Goal: Connect with others: Connect with others

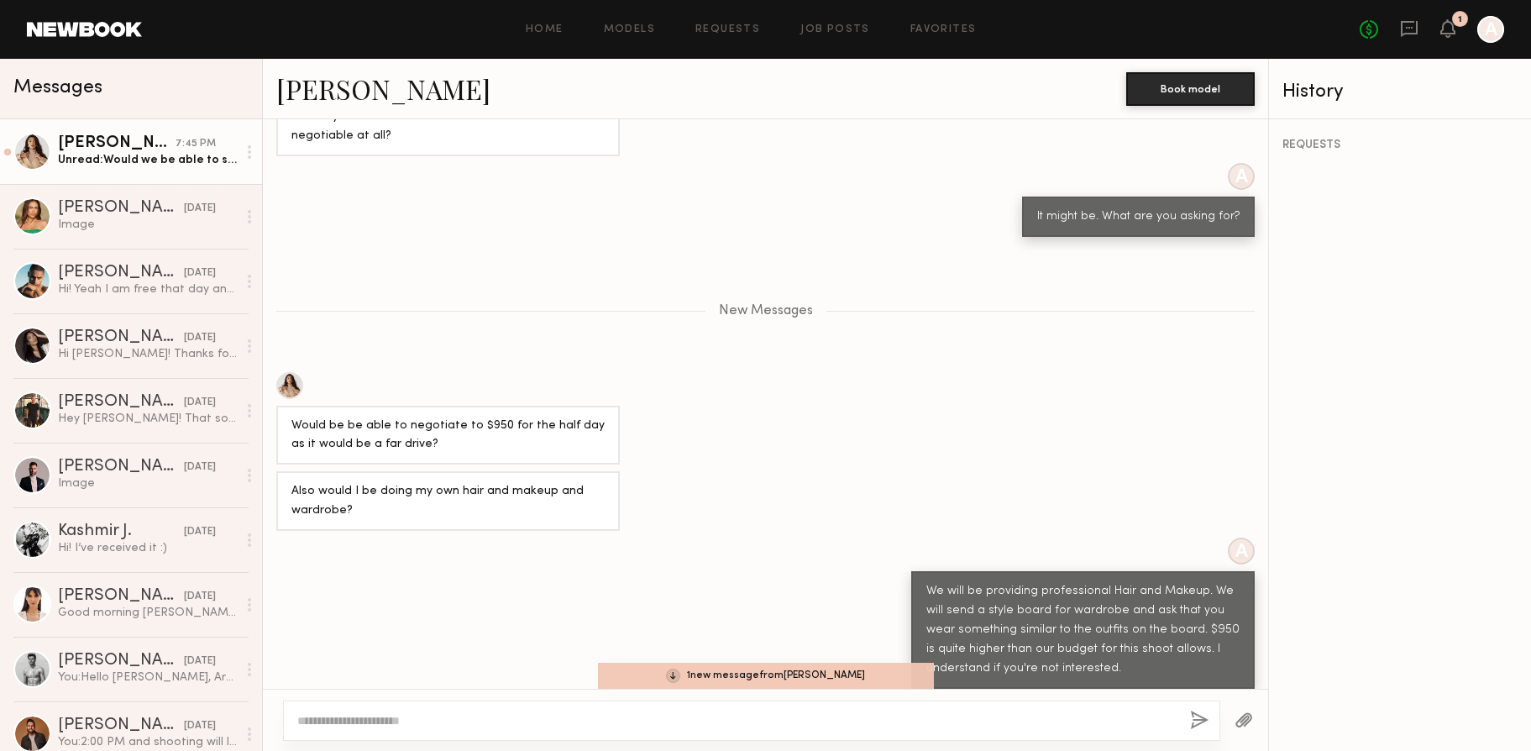
scroll to position [969, 0]
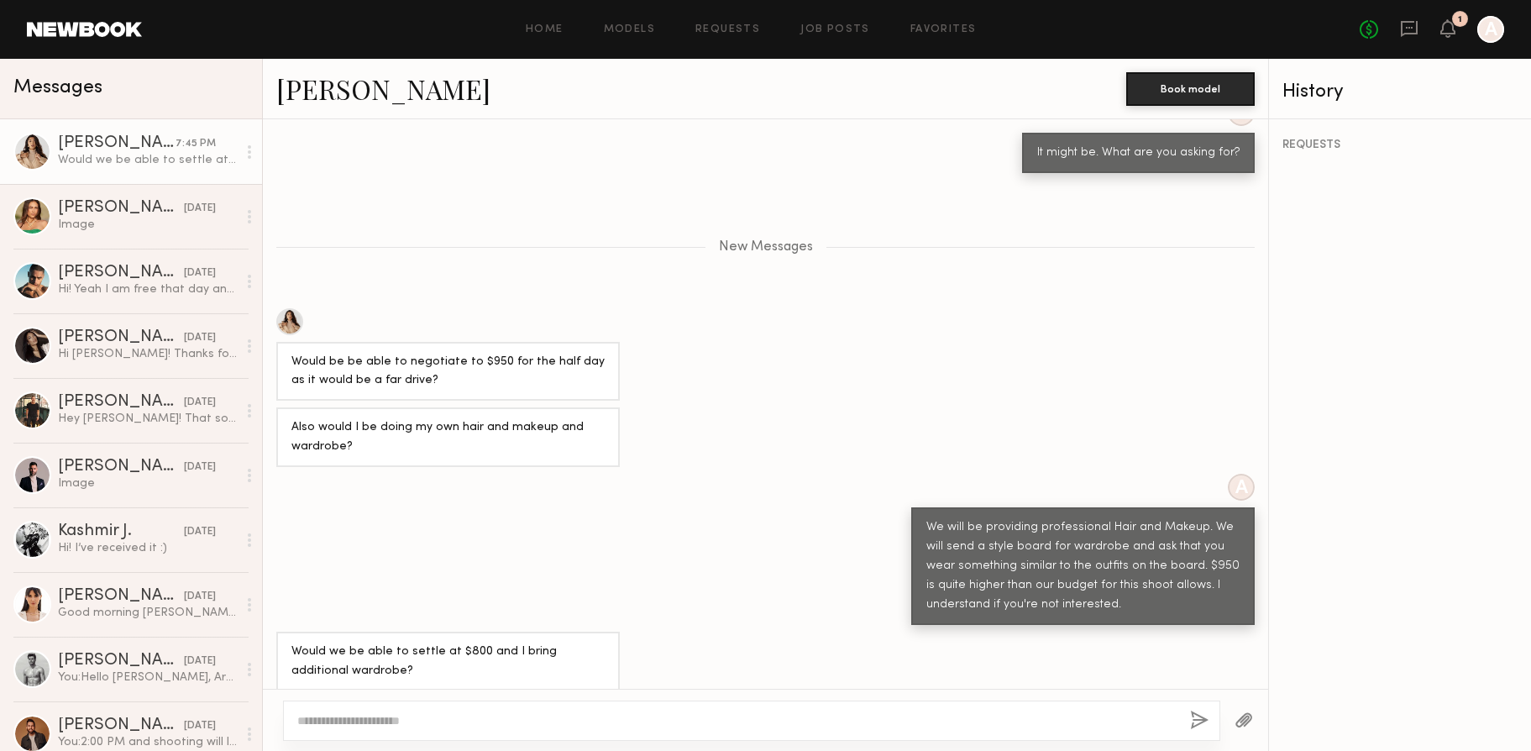
click at [435, 719] on textarea at bounding box center [736, 720] width 879 height 17
type textarea "**********"
click at [1193, 720] on button "button" at bounding box center [1199, 721] width 18 height 21
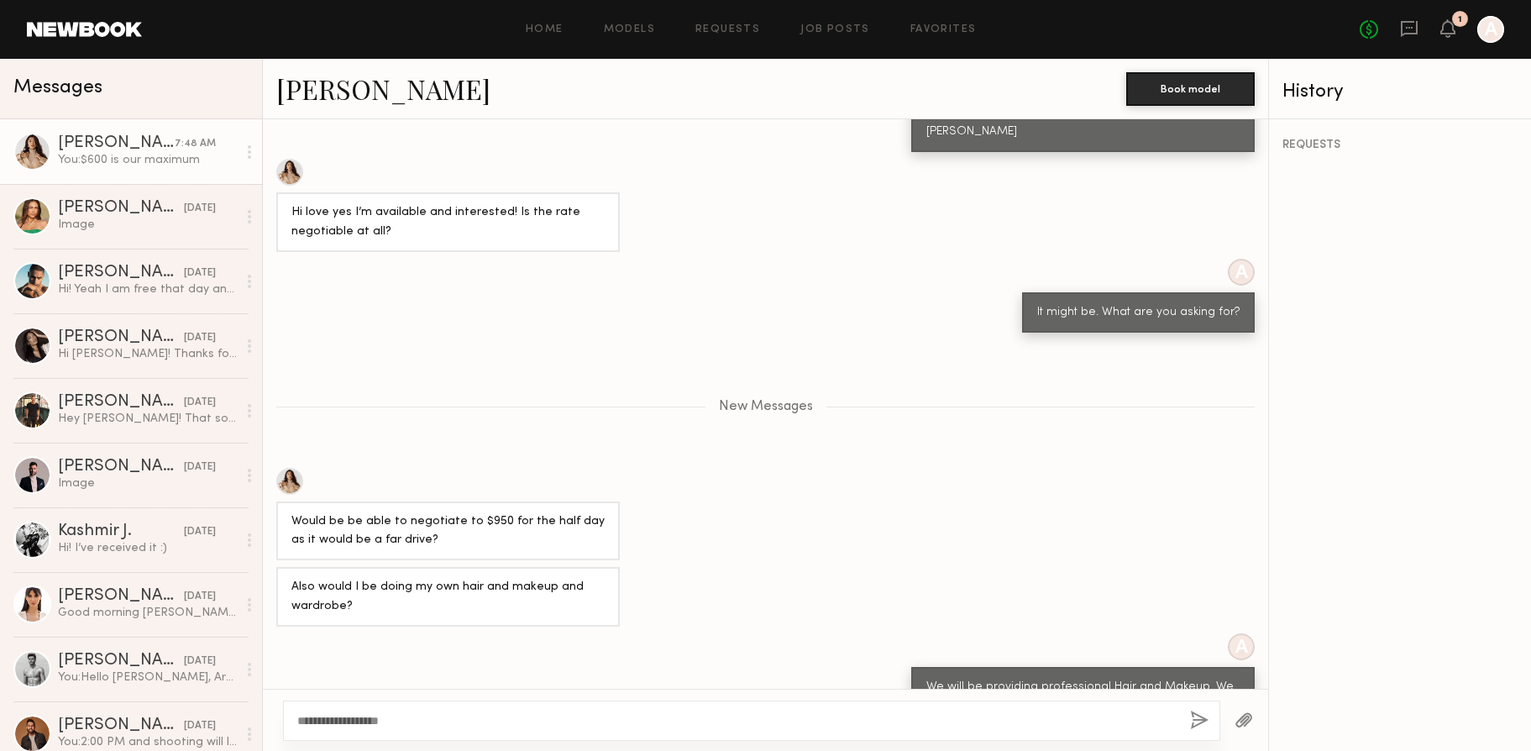
scroll to position [592, 0]
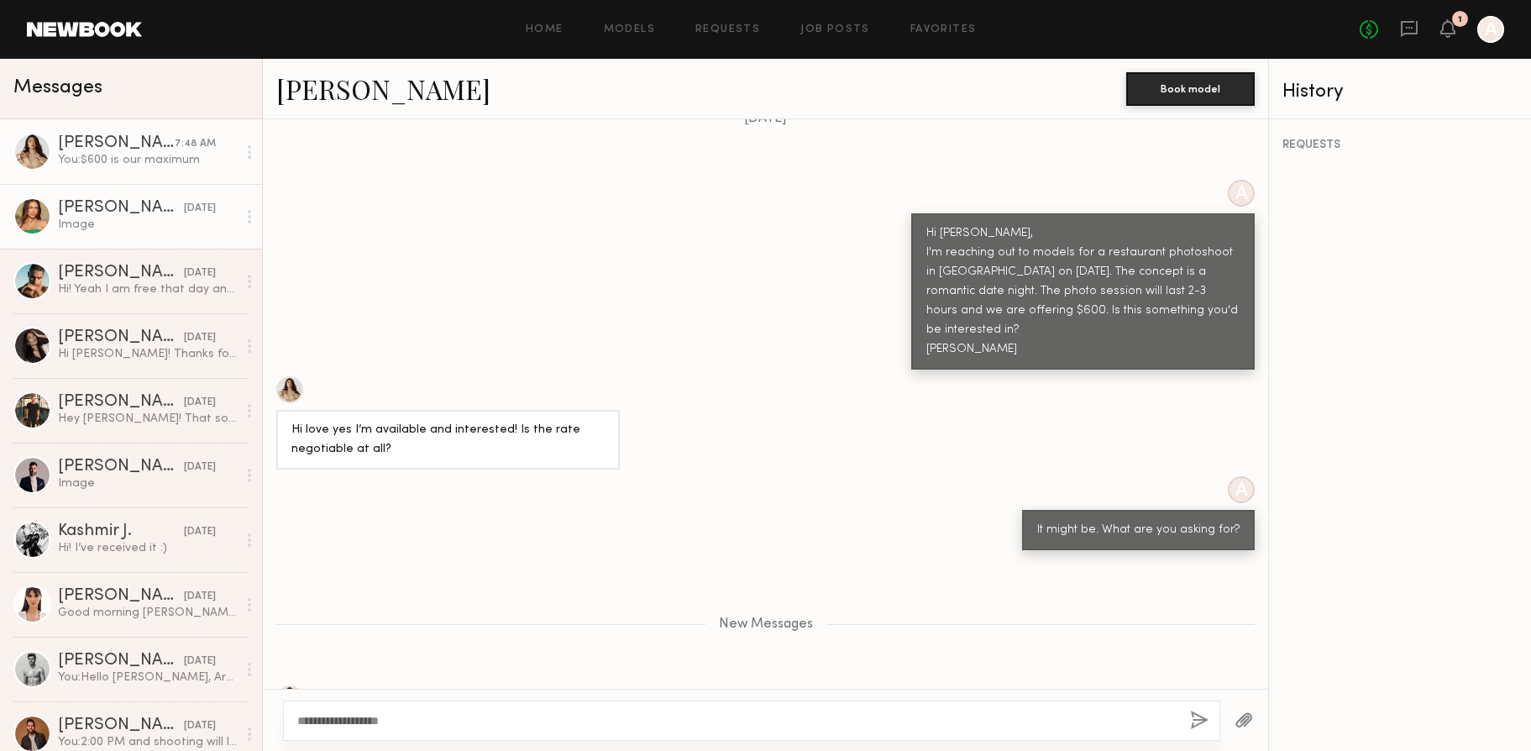
click at [103, 231] on div "Image" at bounding box center [147, 225] width 179 height 16
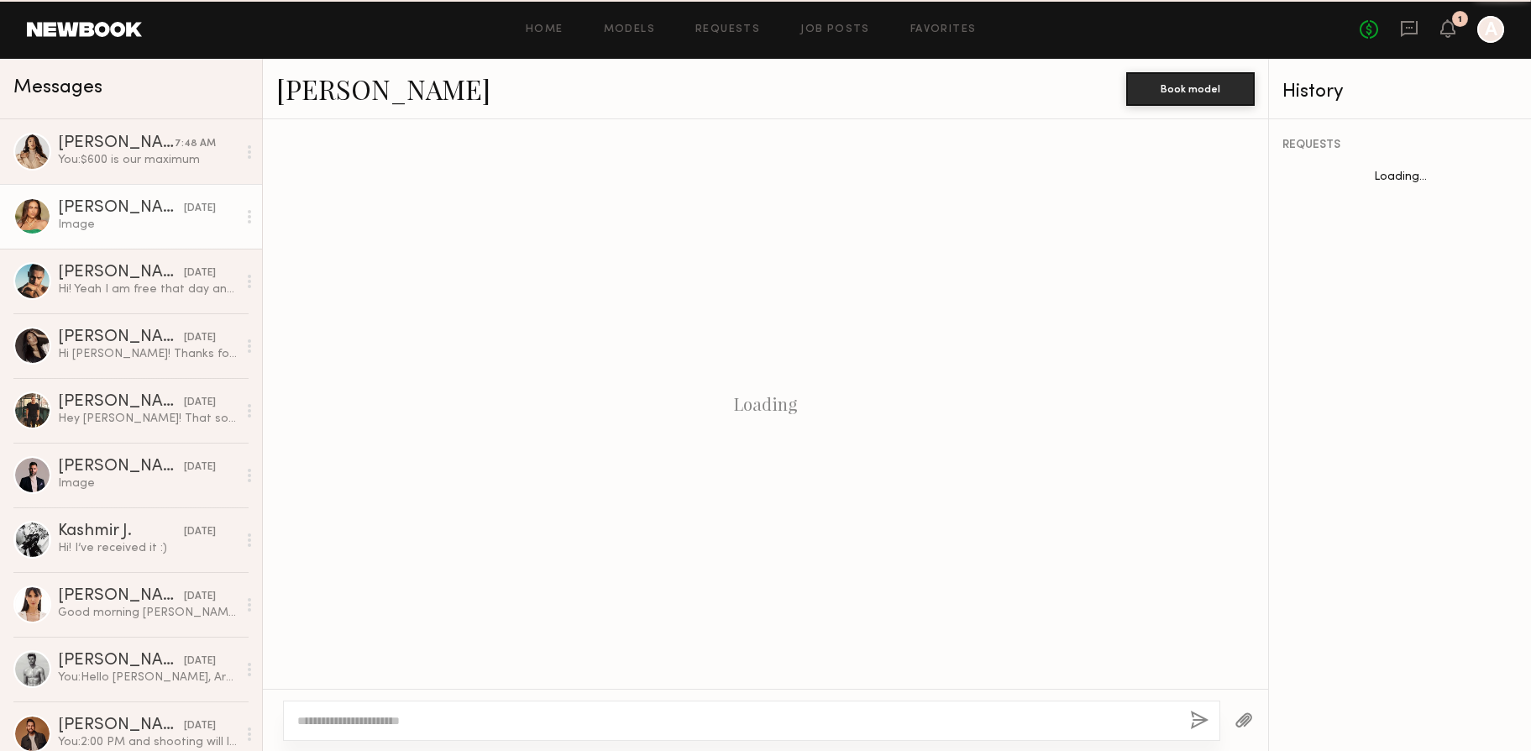
scroll to position [1062, 0]
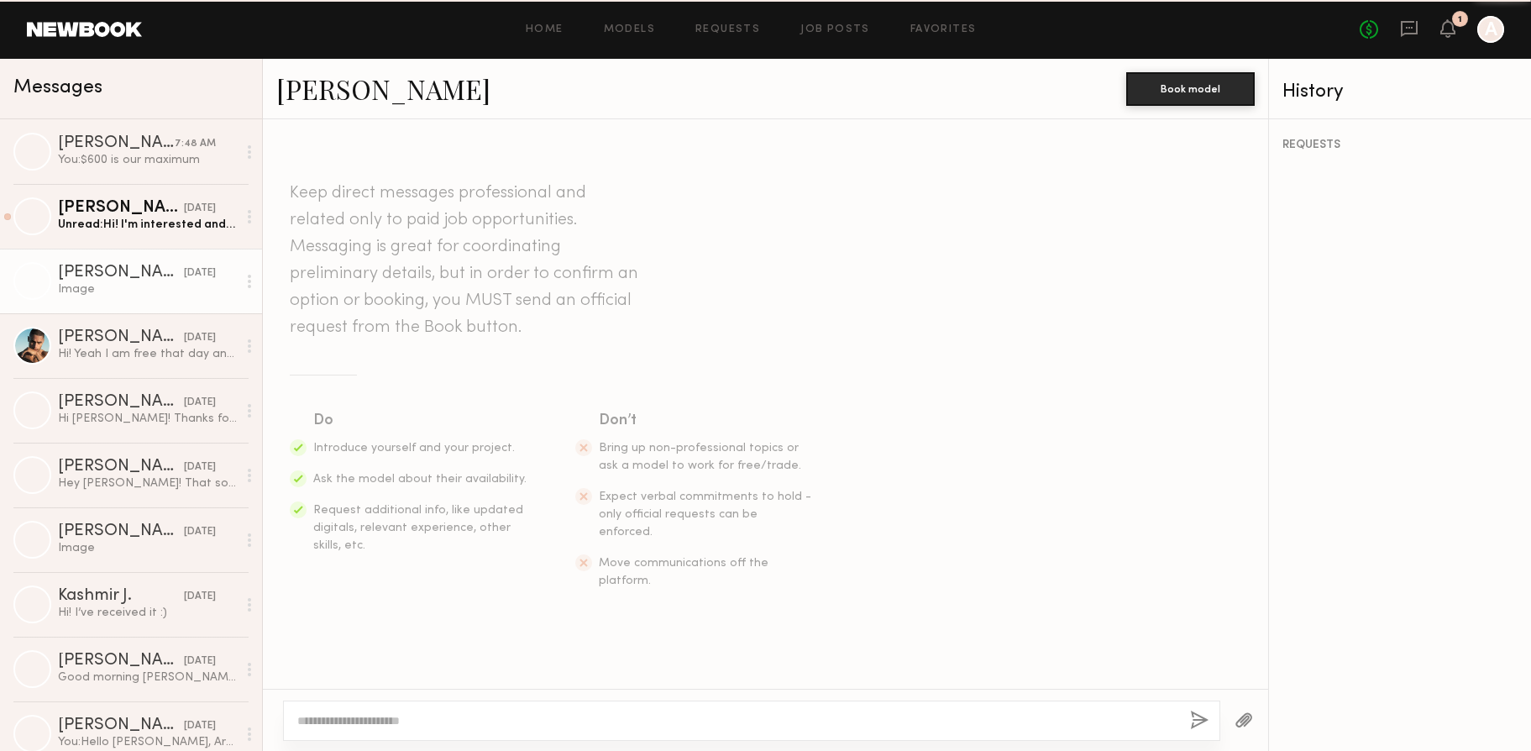
scroll to position [1062, 0]
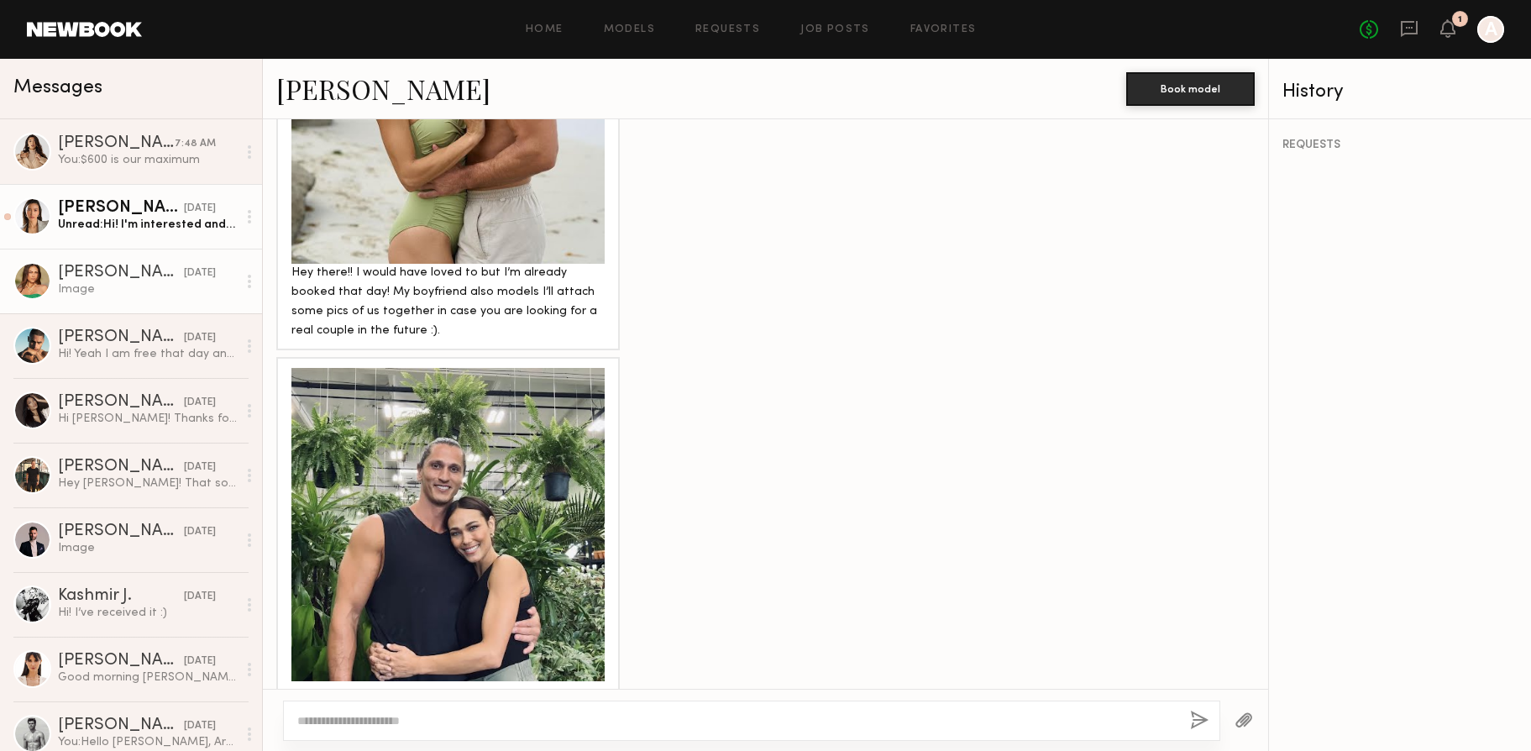
click at [126, 232] on div "Unread: Hi! I'm interested and available on the day." at bounding box center [147, 225] width 179 height 16
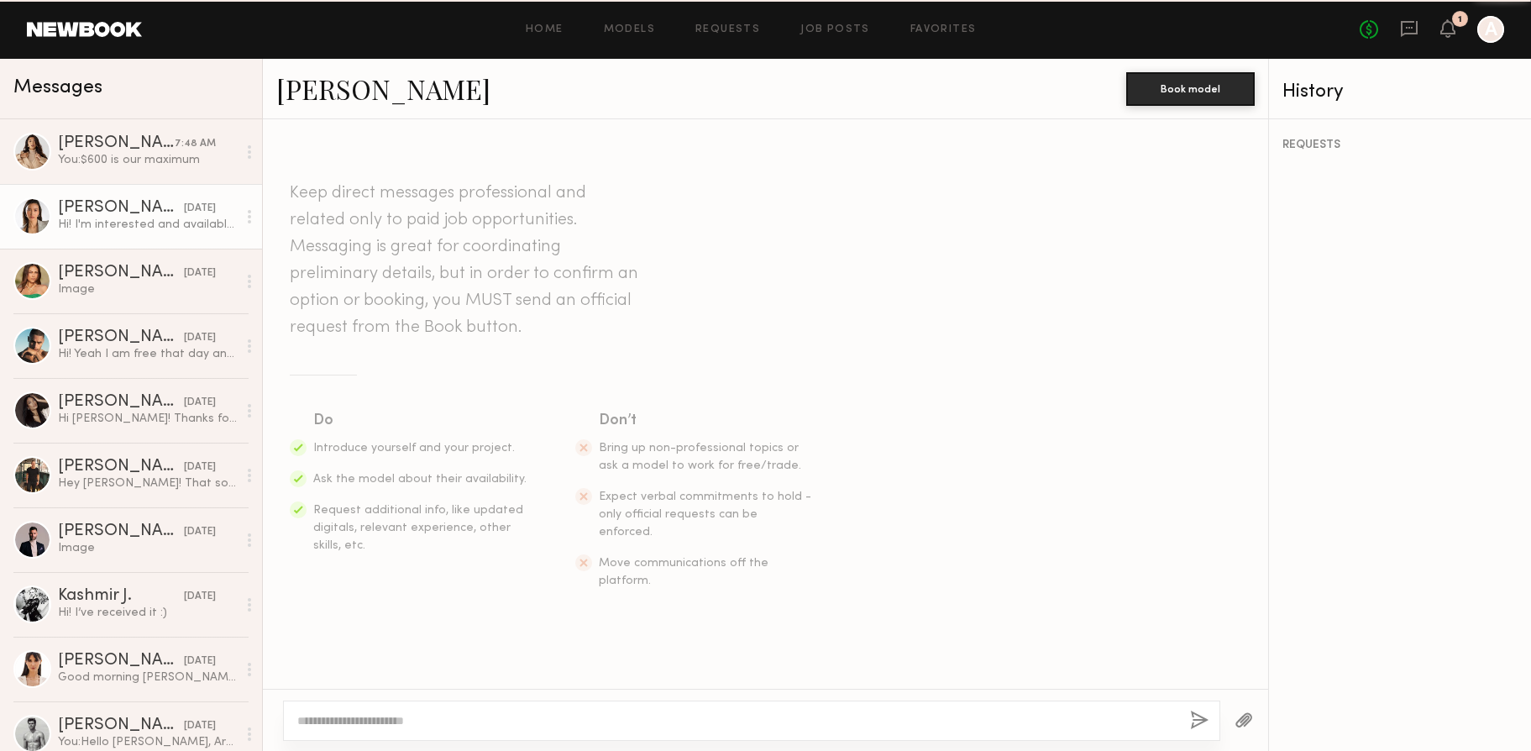
scroll to position [337, 0]
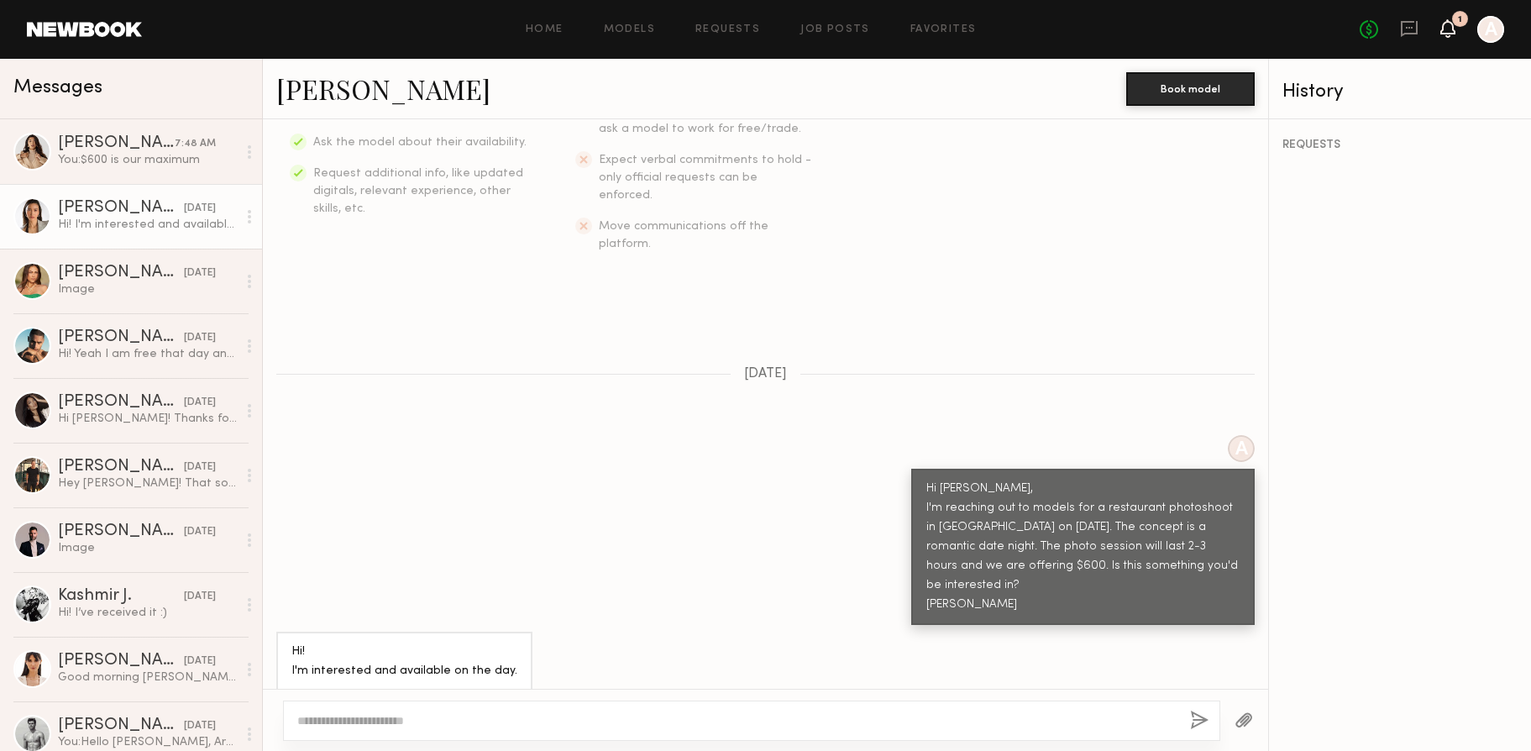
click at [1453, 34] on icon at bounding box center [1447, 28] width 15 height 18
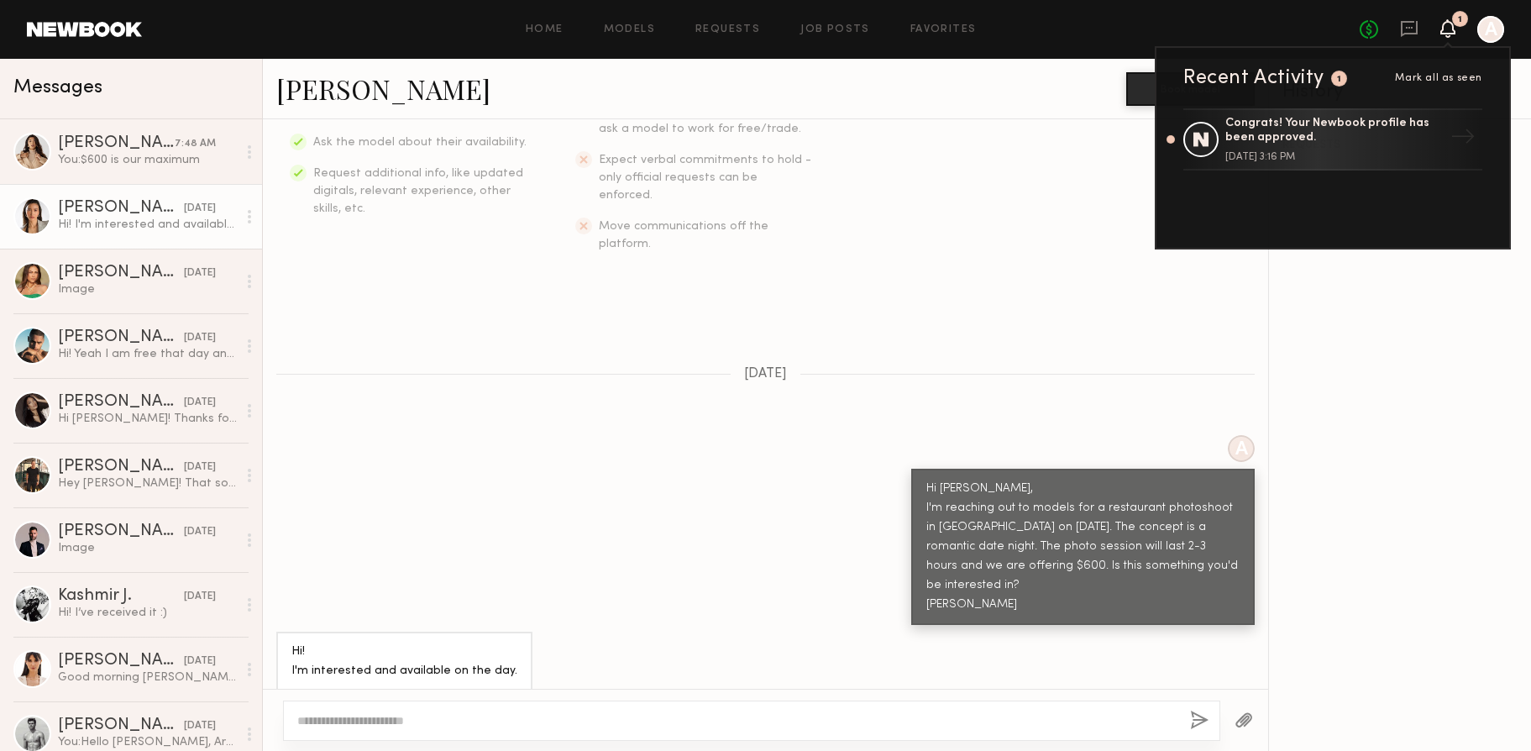
click at [1453, 34] on icon at bounding box center [1447, 28] width 15 height 18
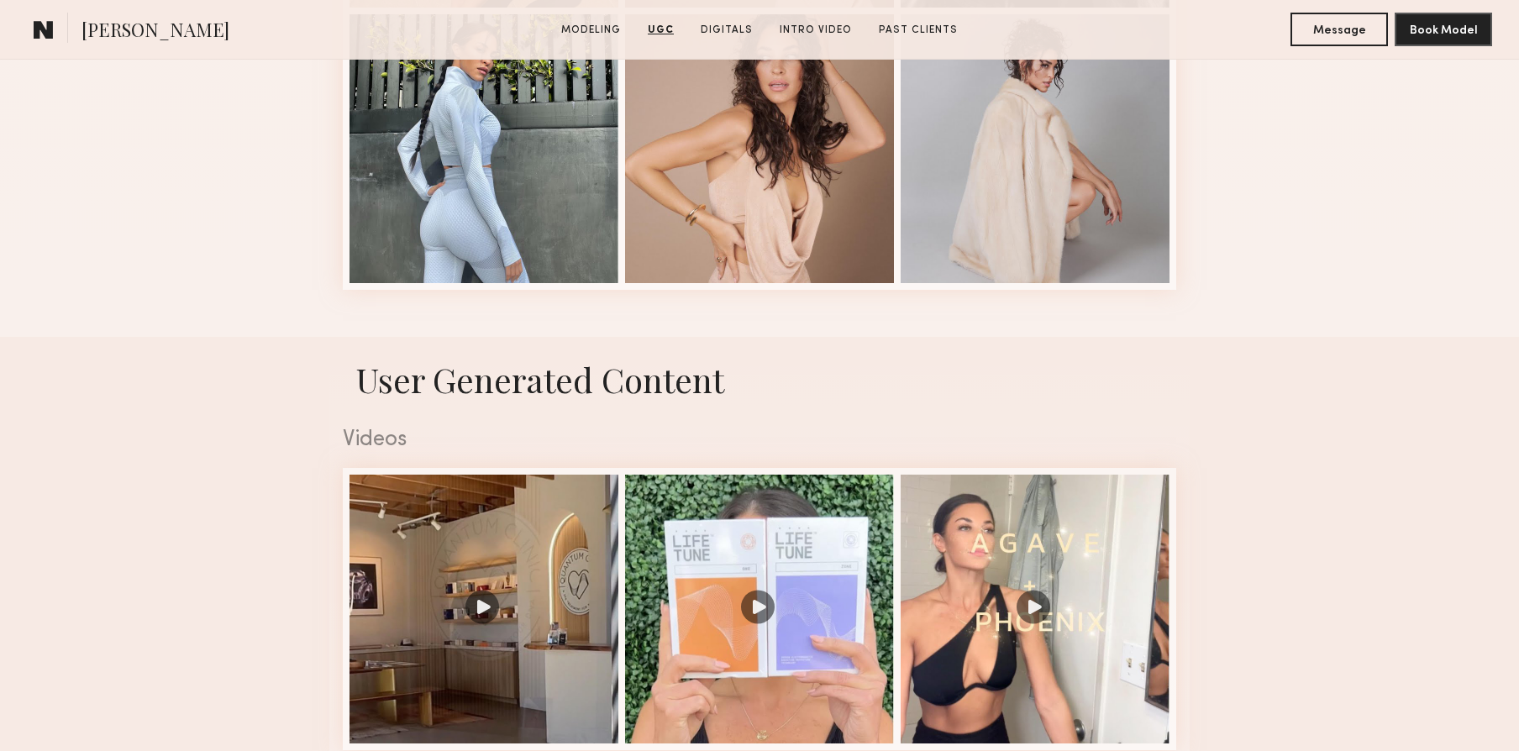
scroll to position [1905, 0]
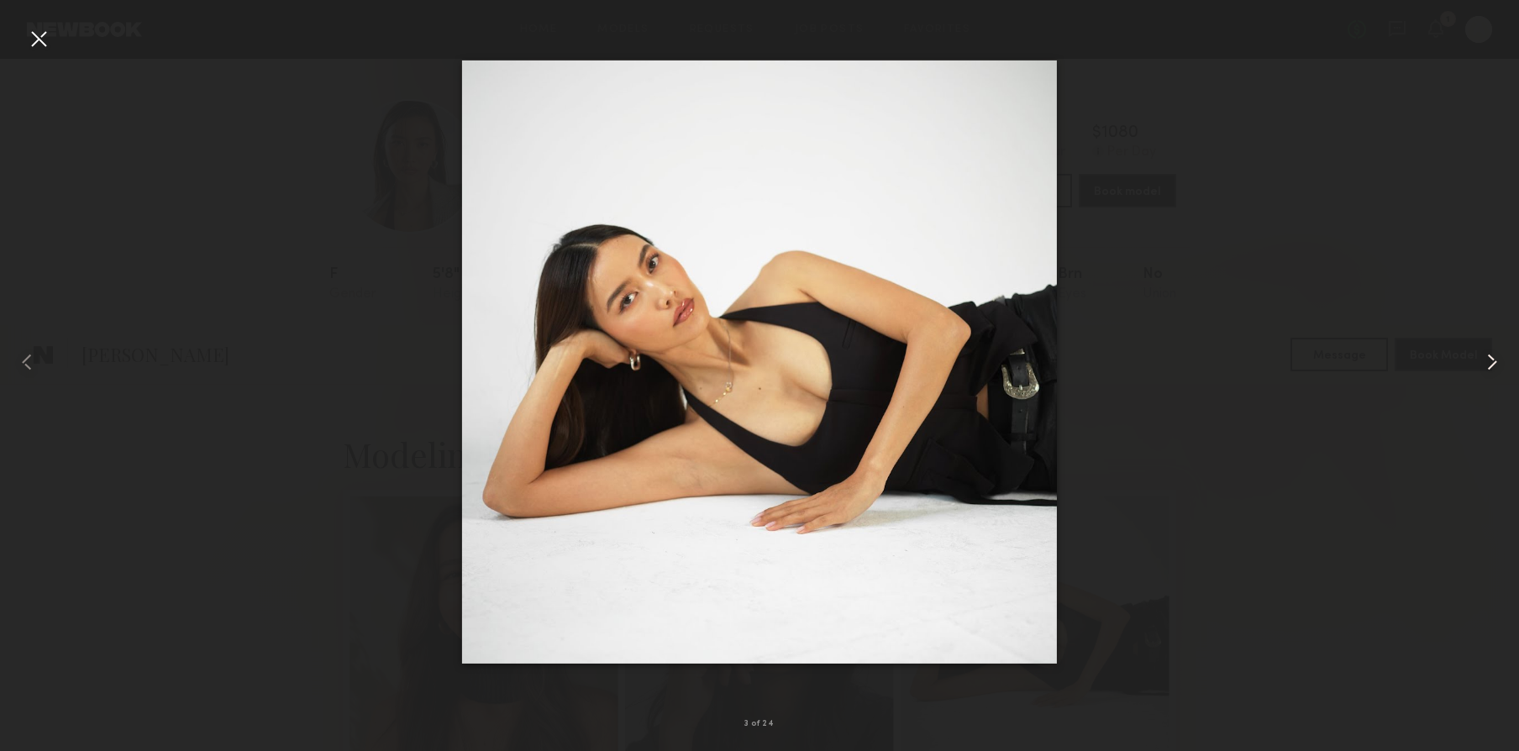
scroll to position [354, 0]
click at [1488, 363] on common-icon at bounding box center [1491, 362] width 27 height 27
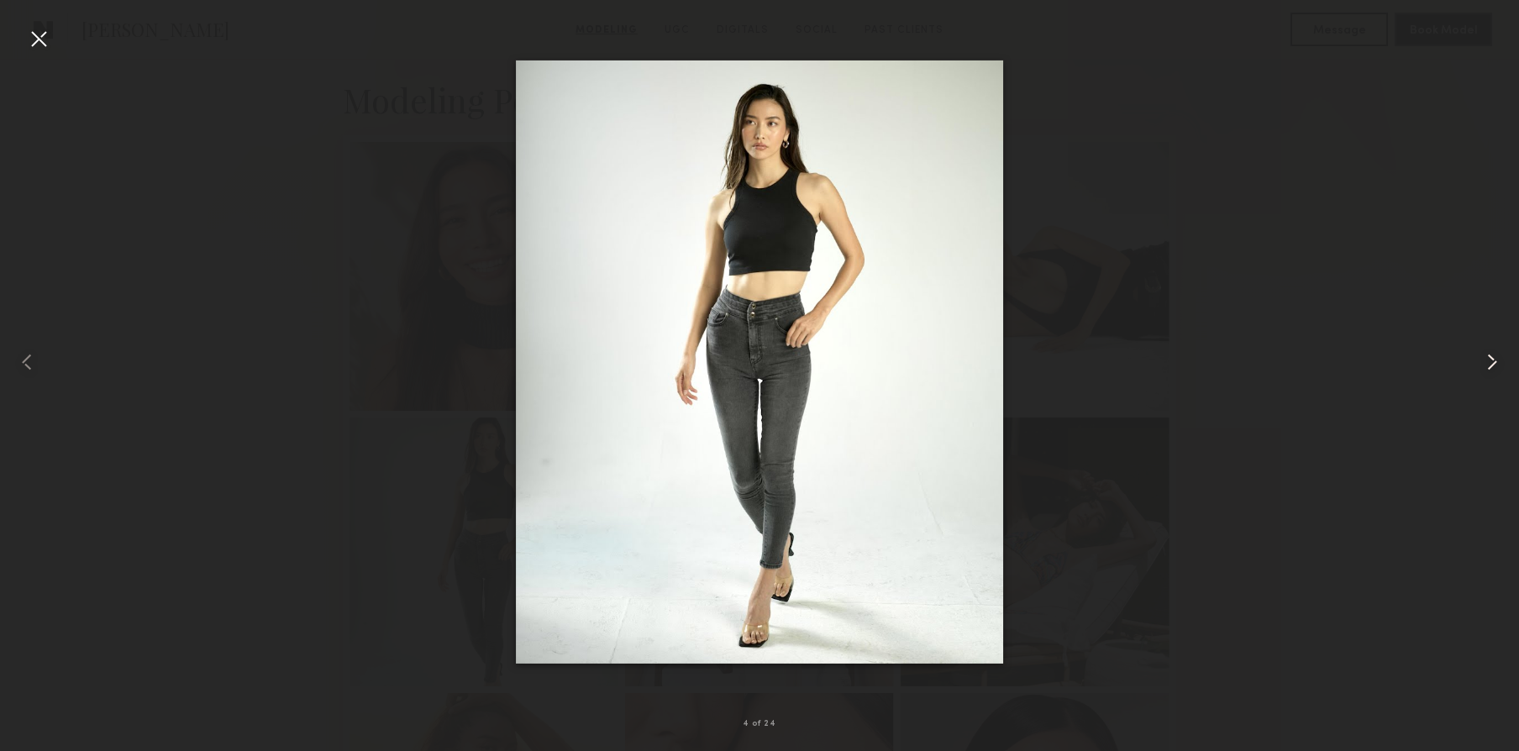
click at [1486, 363] on common-icon at bounding box center [1491, 362] width 27 height 27
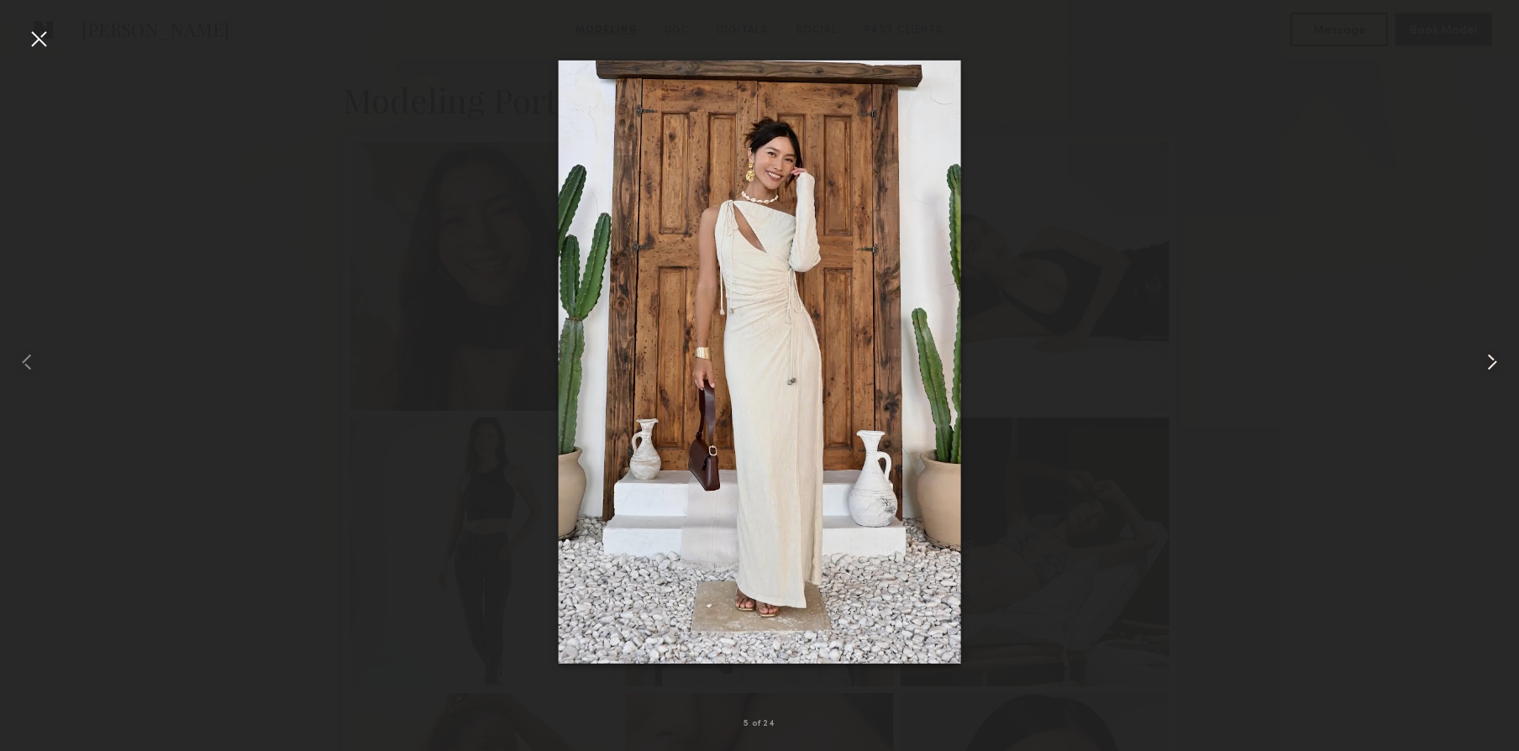
click at [1486, 363] on common-icon at bounding box center [1491, 362] width 27 height 27
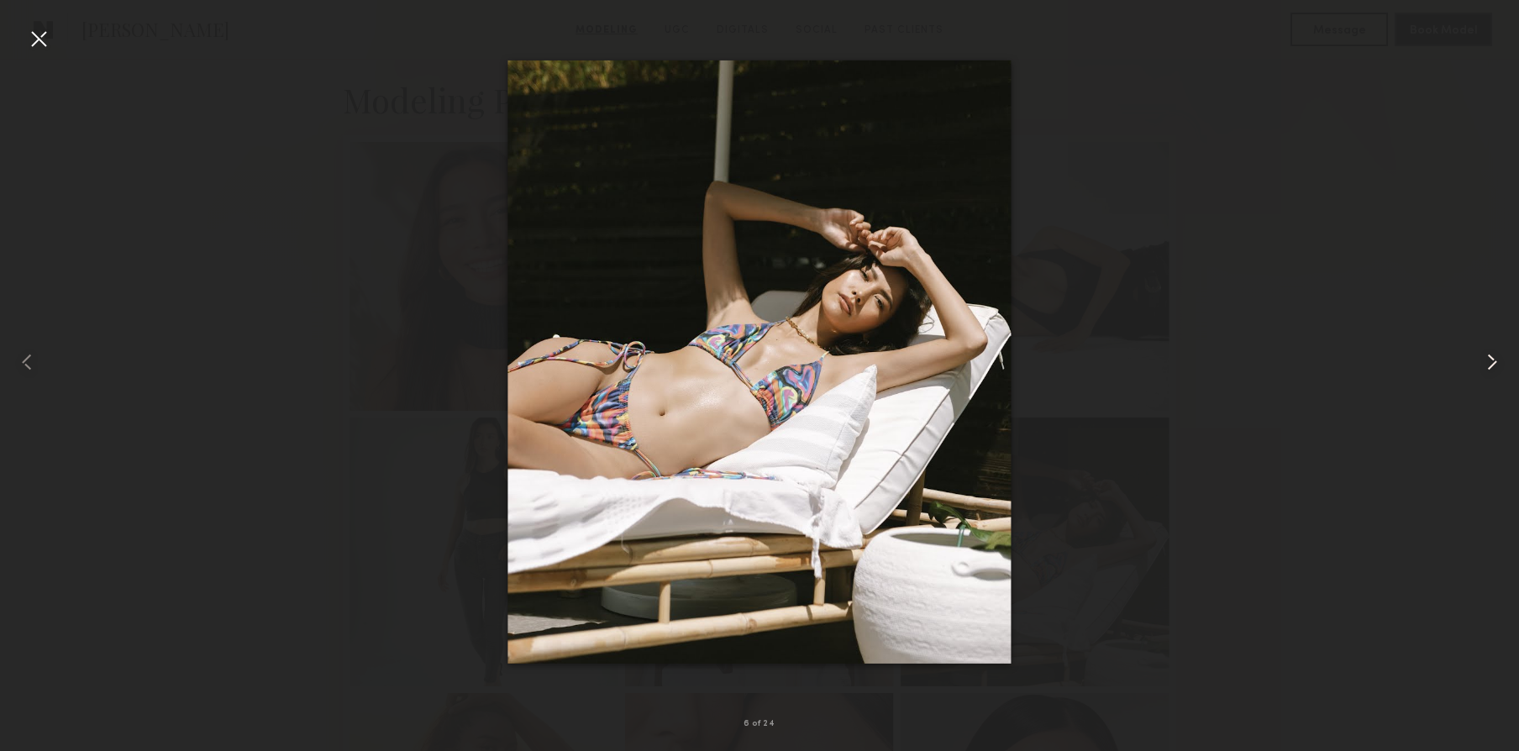
click at [1486, 363] on common-icon at bounding box center [1491, 362] width 27 height 27
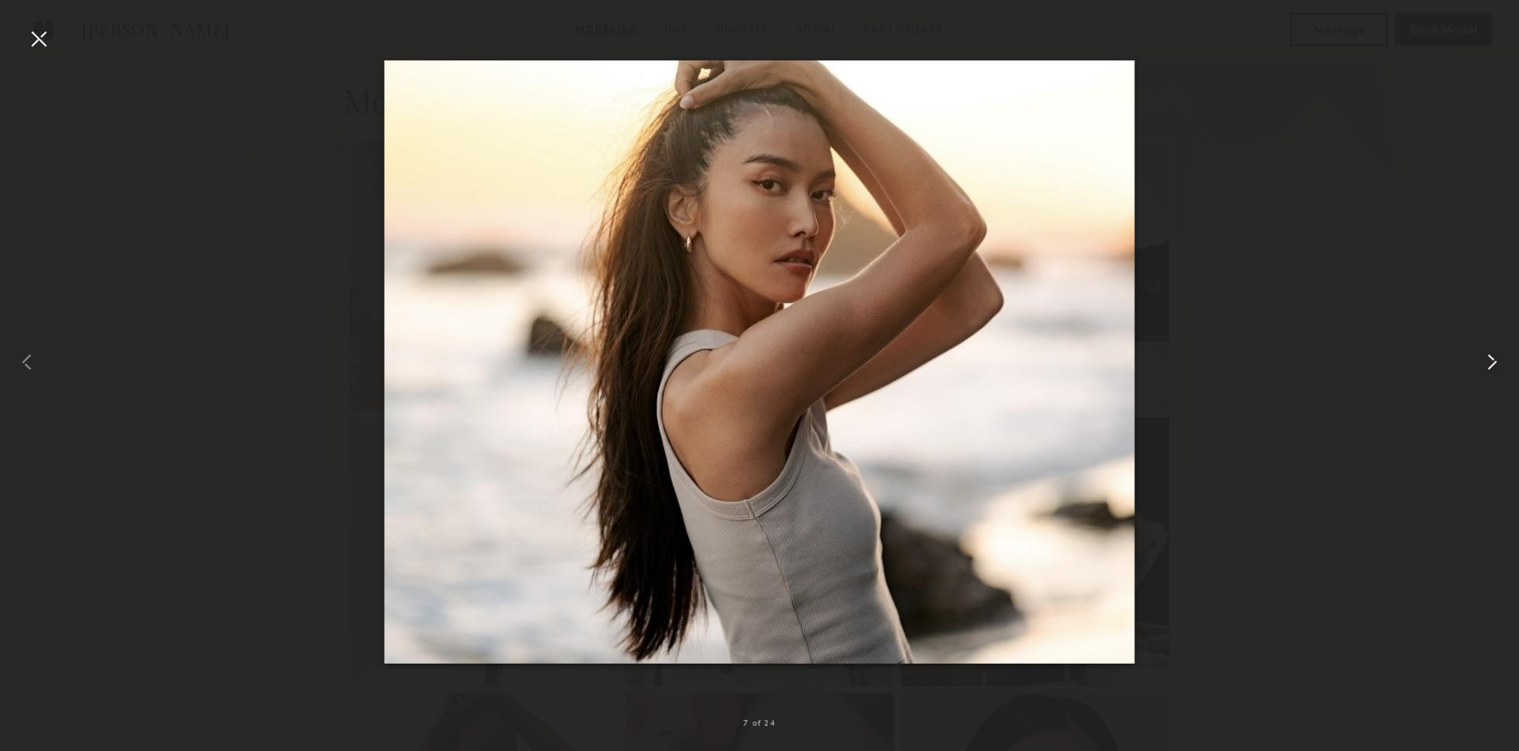
click at [1486, 363] on common-icon at bounding box center [1491, 362] width 27 height 27
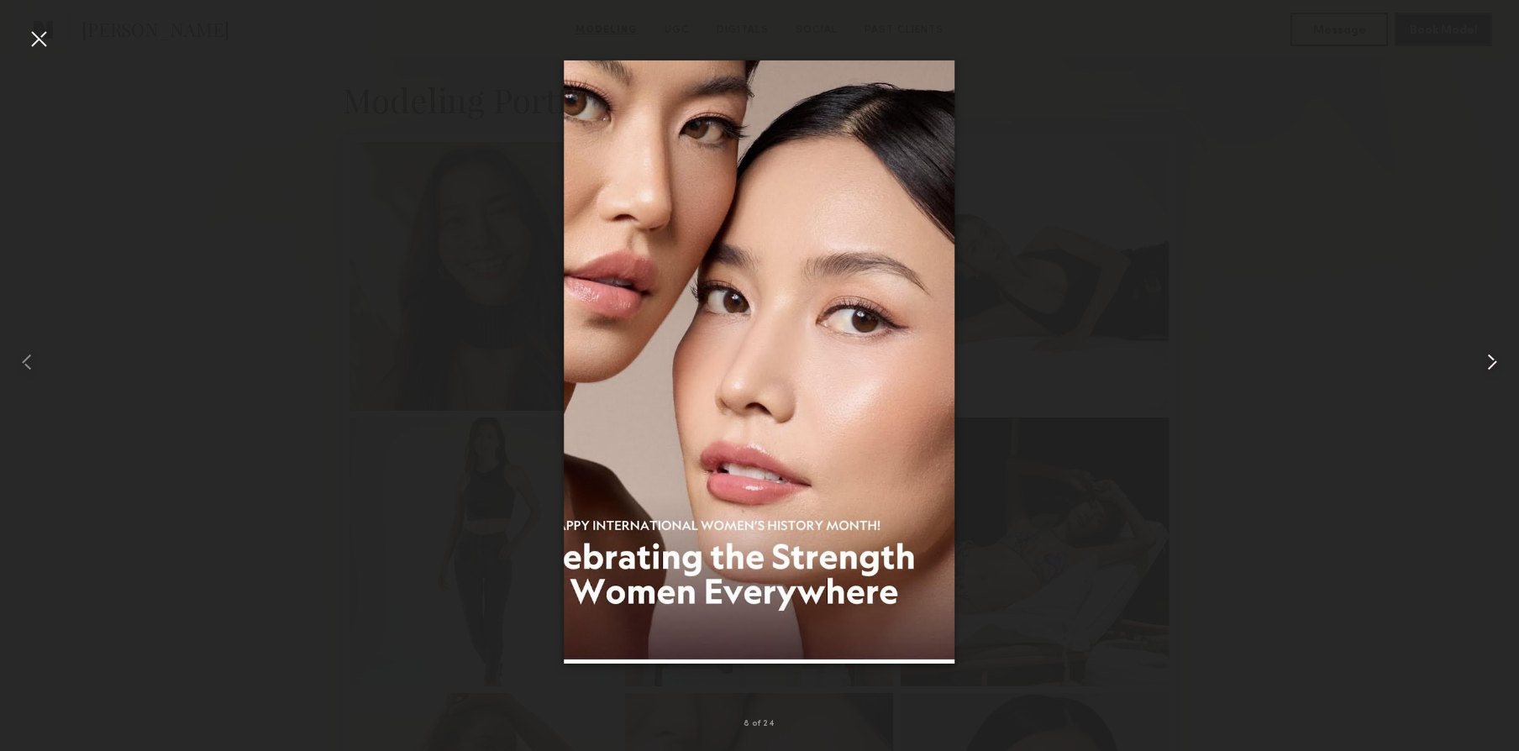
click at [1485, 362] on common-icon at bounding box center [1491, 362] width 27 height 27
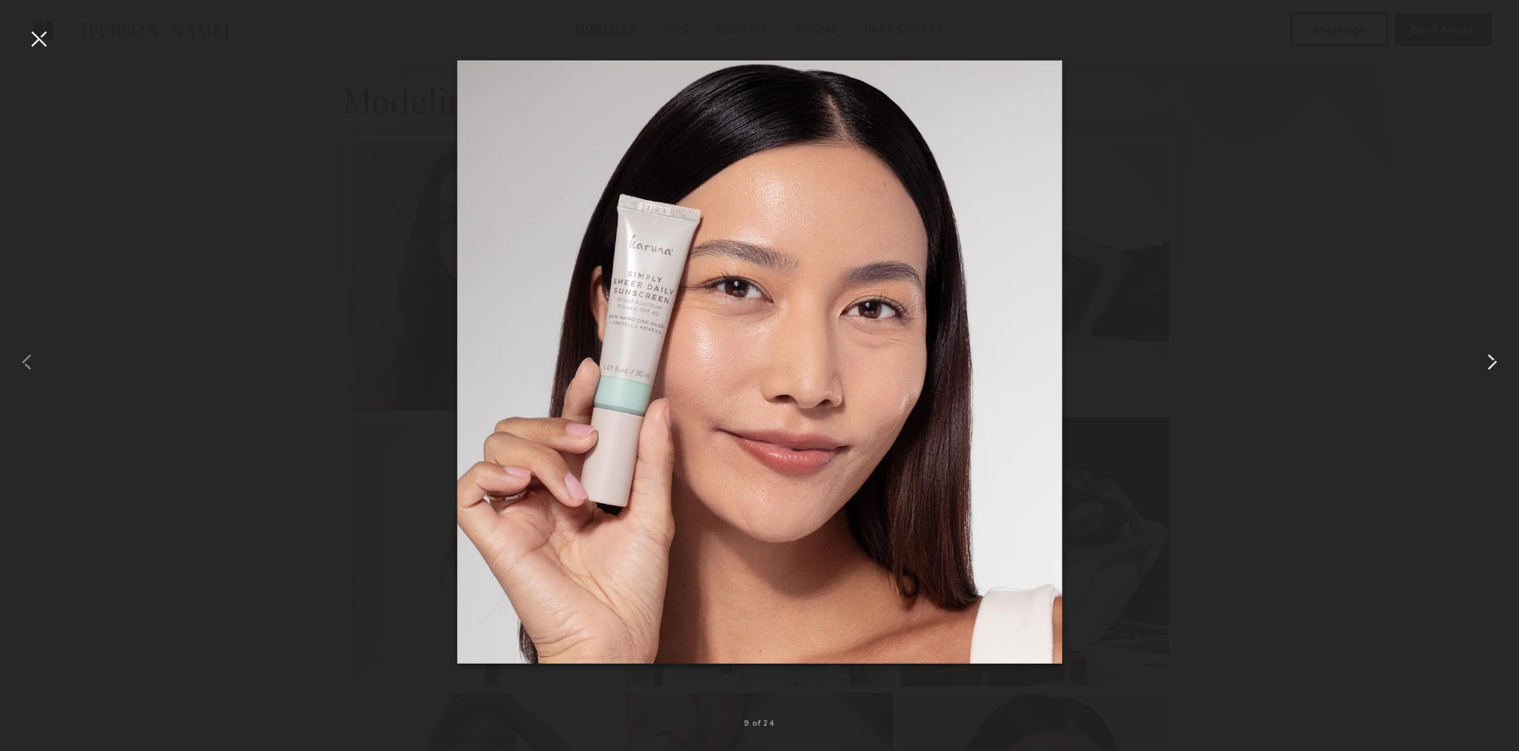
click at [1485, 362] on common-icon at bounding box center [1491, 362] width 27 height 27
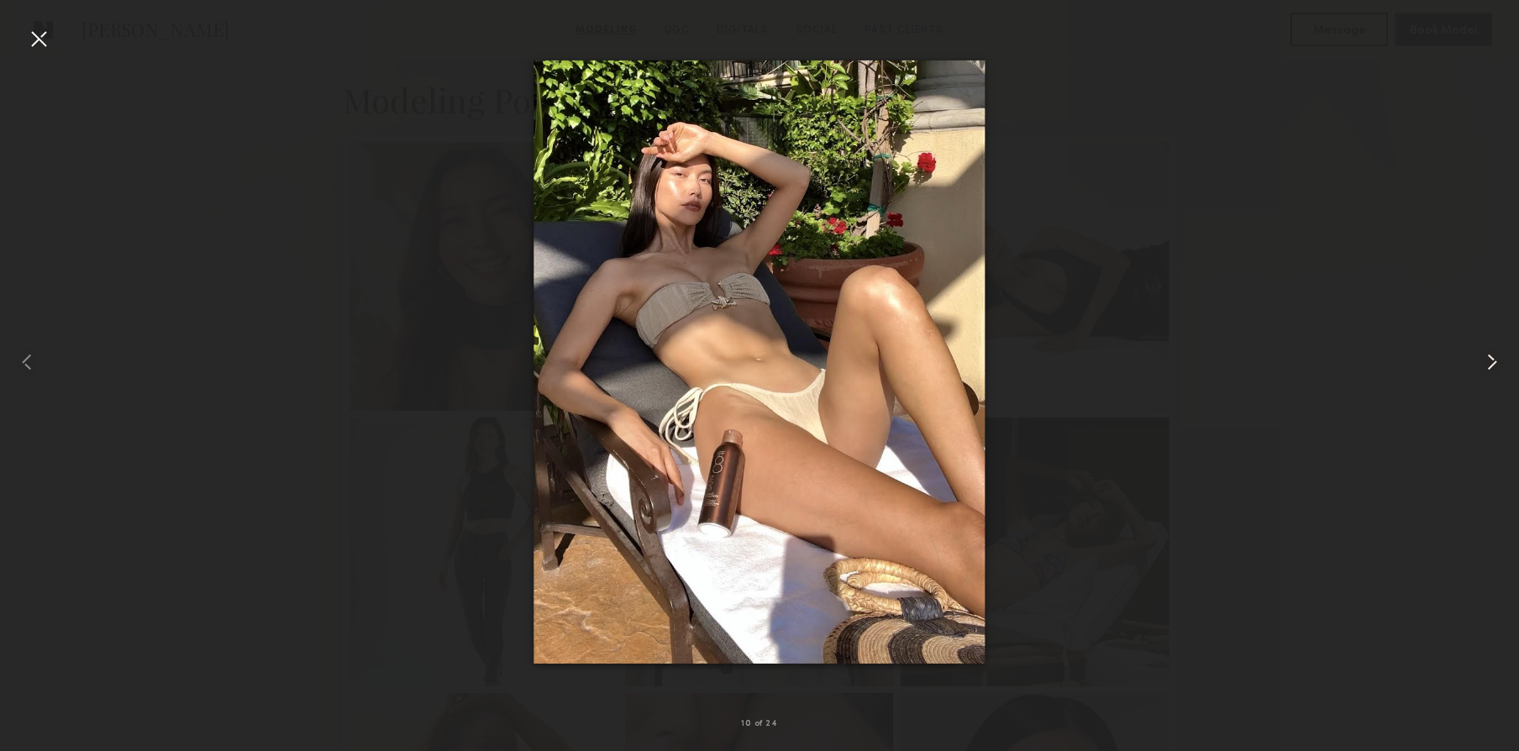
click at [1485, 362] on common-icon at bounding box center [1491, 362] width 27 height 27
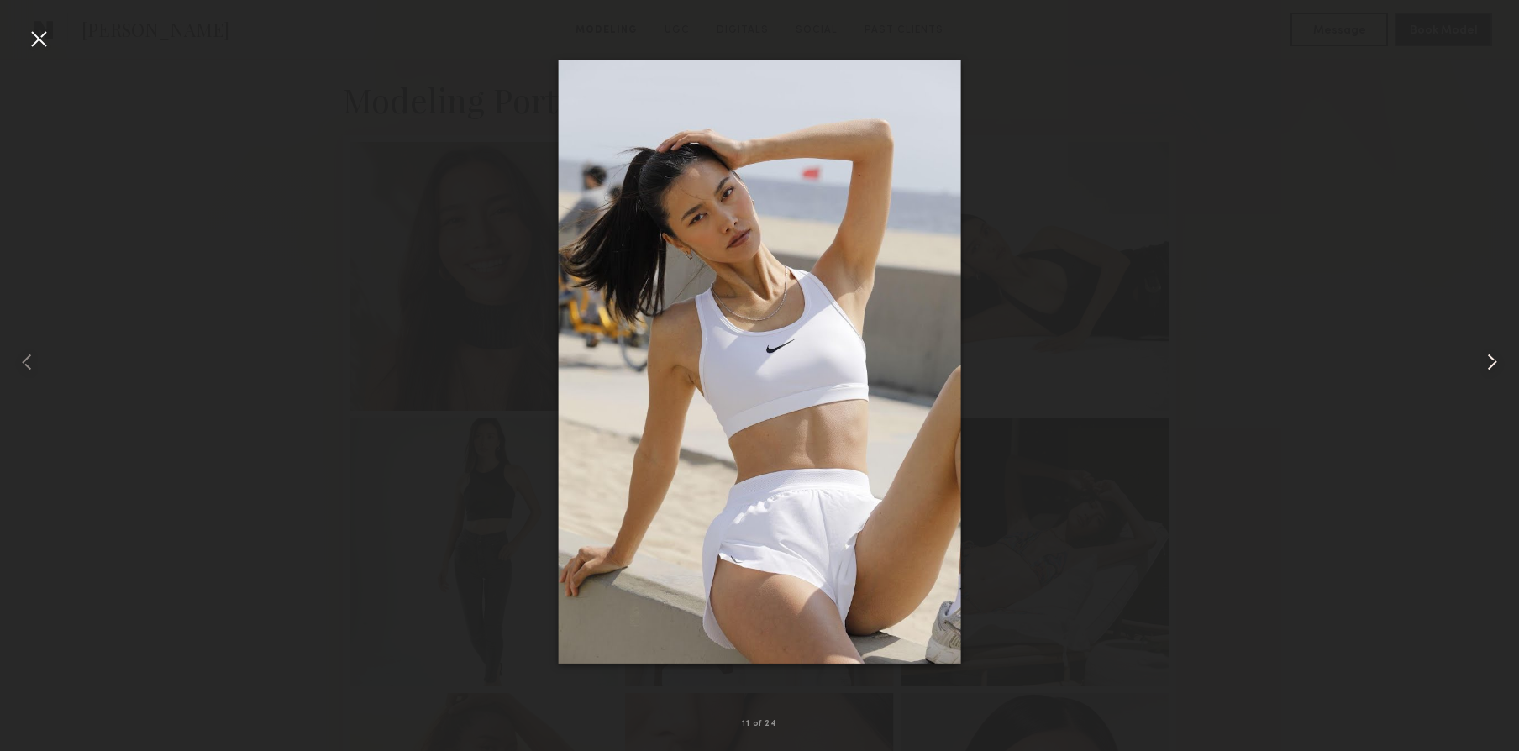
click at [1485, 362] on common-icon at bounding box center [1491, 362] width 27 height 27
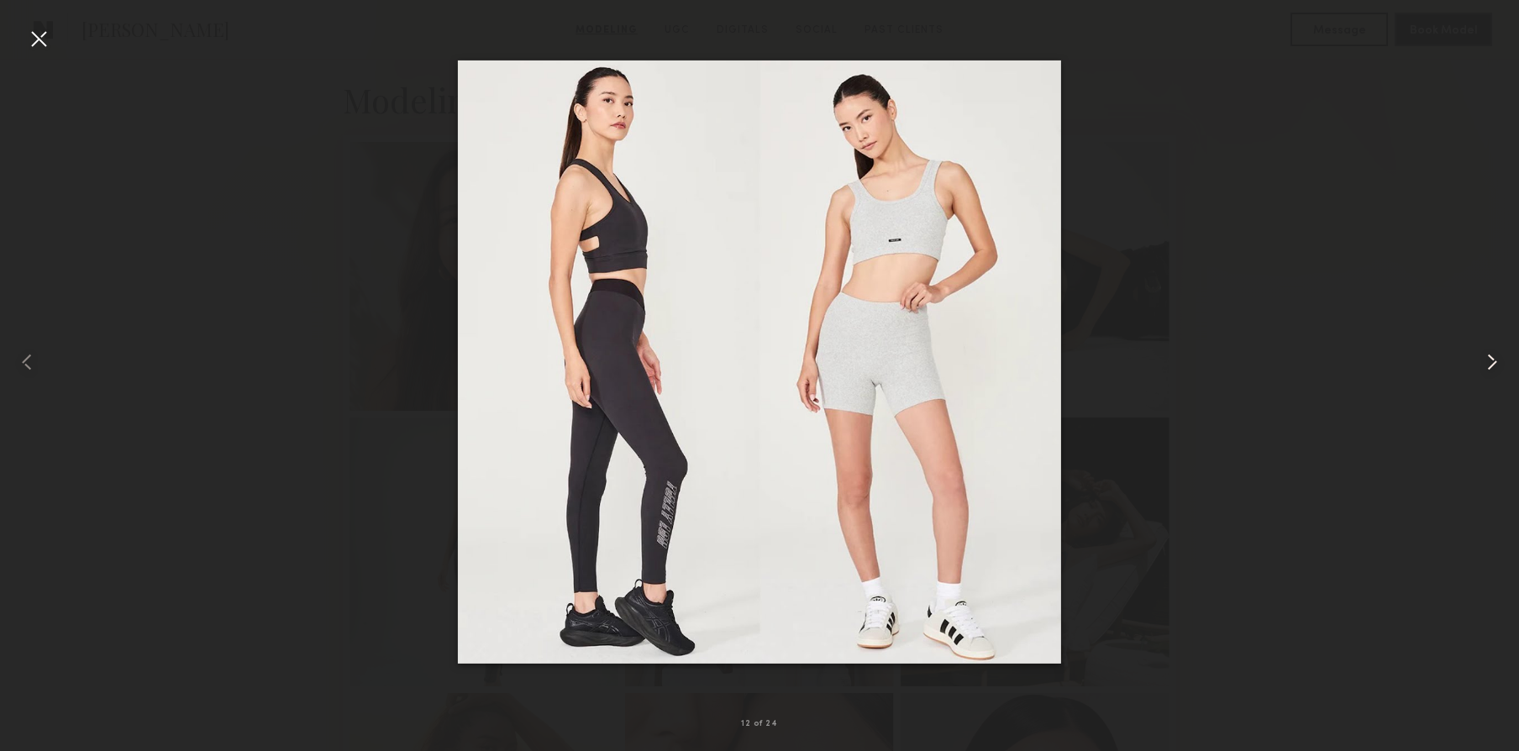
click at [1485, 362] on common-icon at bounding box center [1491, 362] width 27 height 27
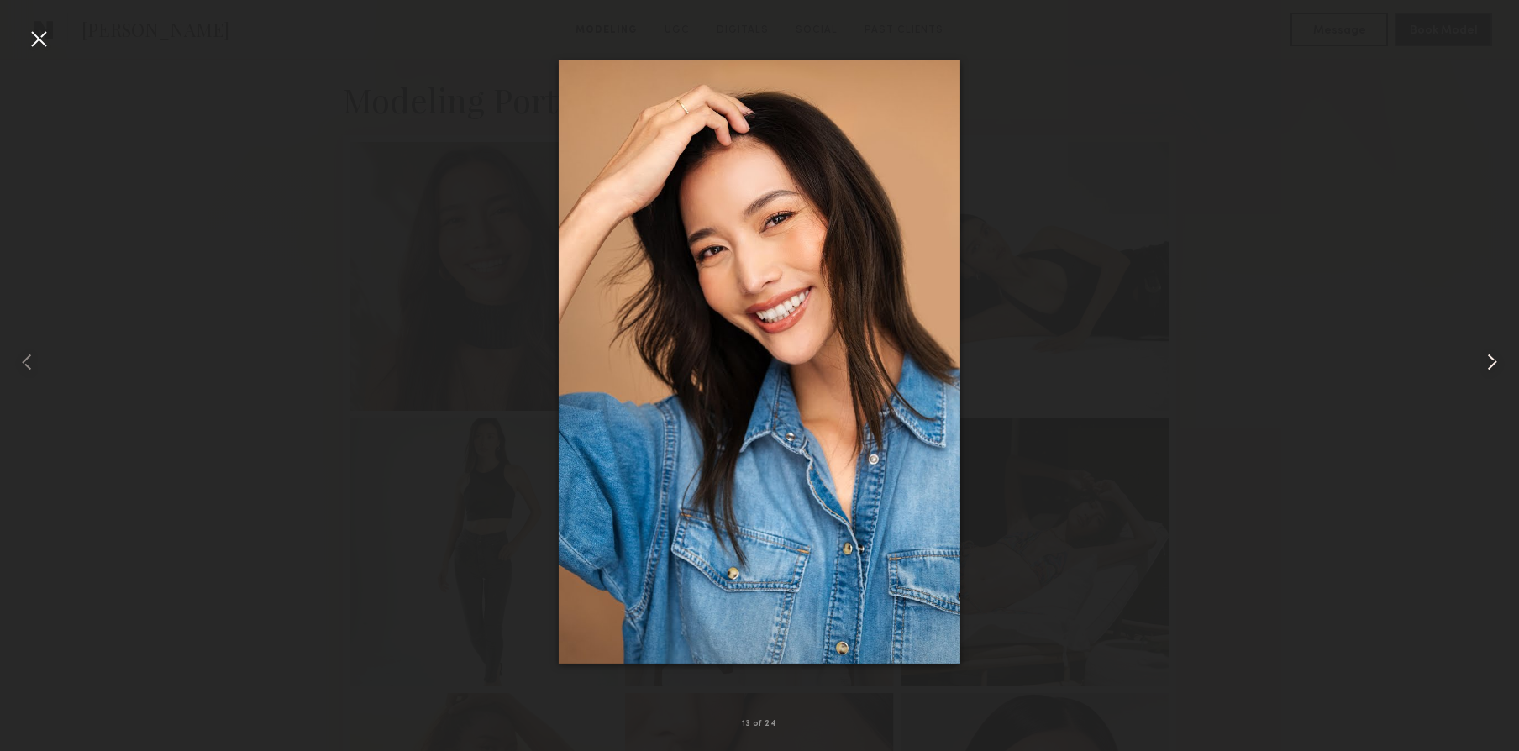
click at [1485, 362] on common-icon at bounding box center [1491, 362] width 27 height 27
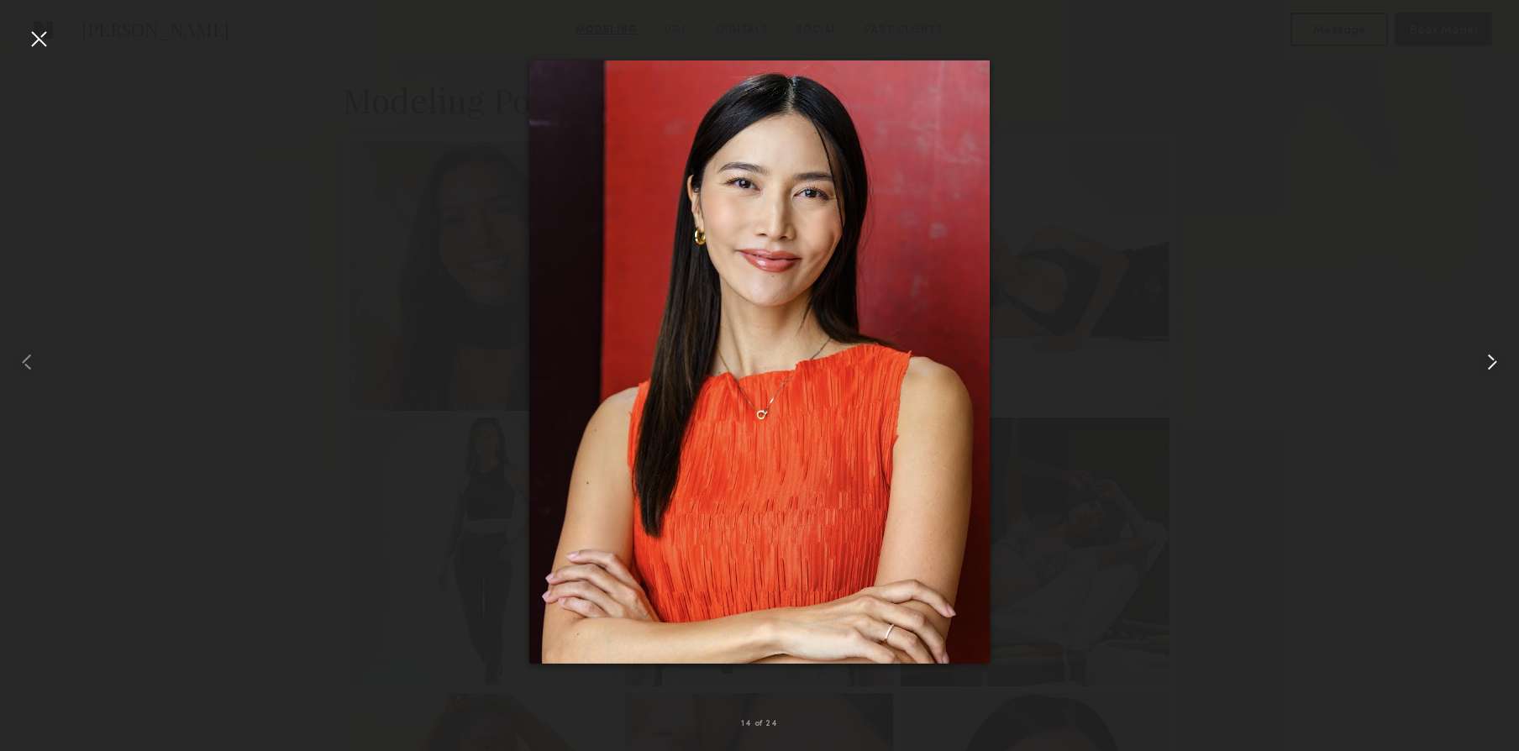
click at [1485, 362] on common-icon at bounding box center [1491, 362] width 27 height 27
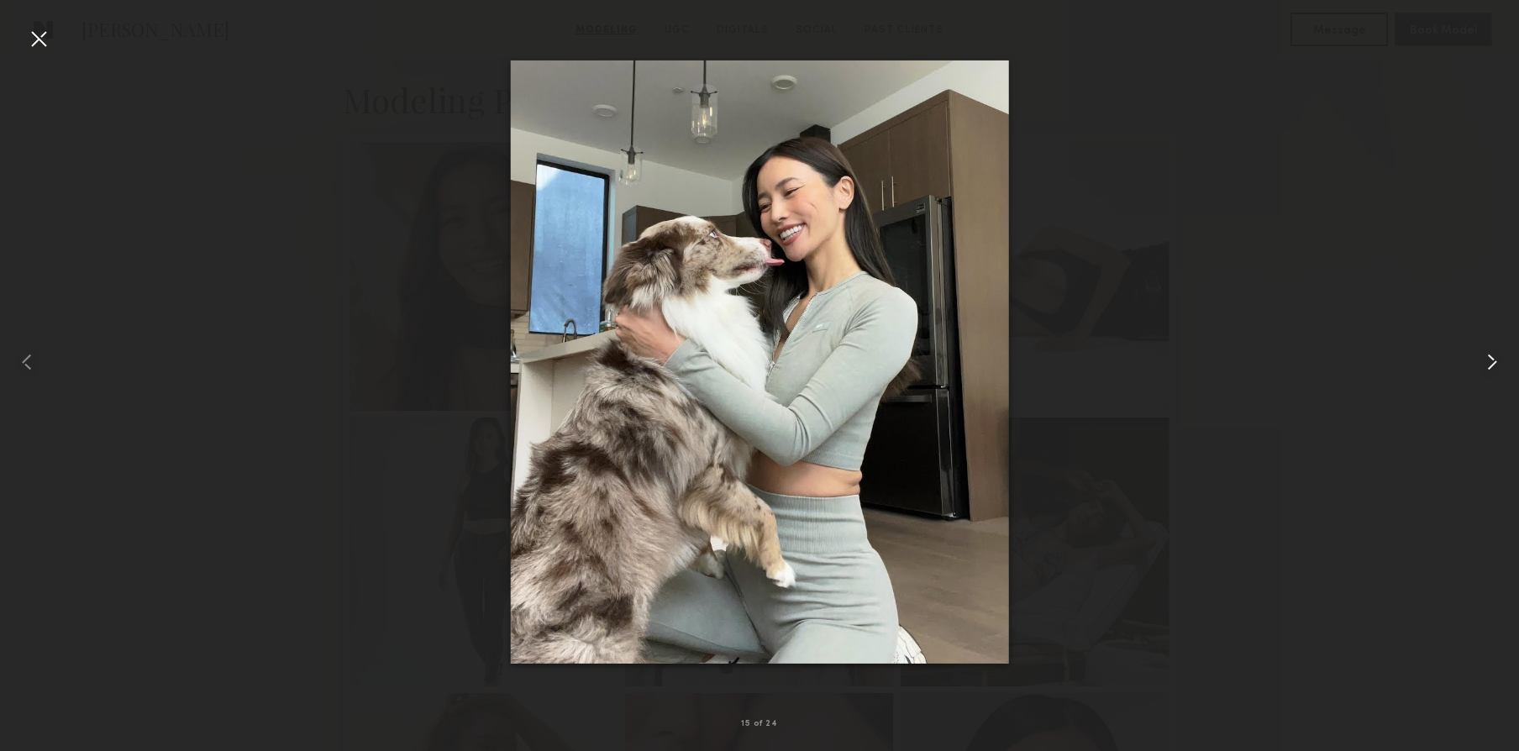
click at [1485, 362] on common-icon at bounding box center [1491, 362] width 27 height 27
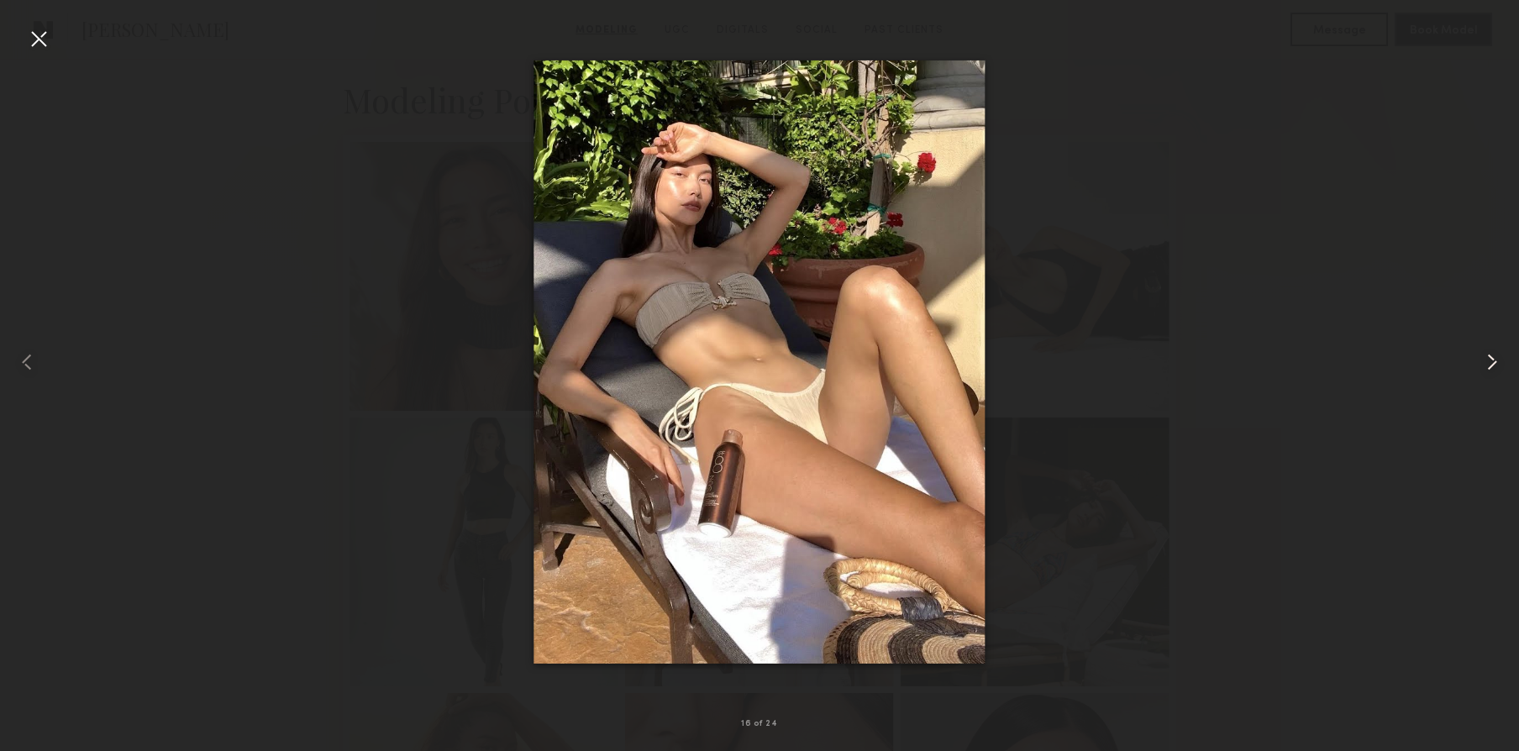
click at [1485, 362] on common-icon at bounding box center [1491, 362] width 27 height 27
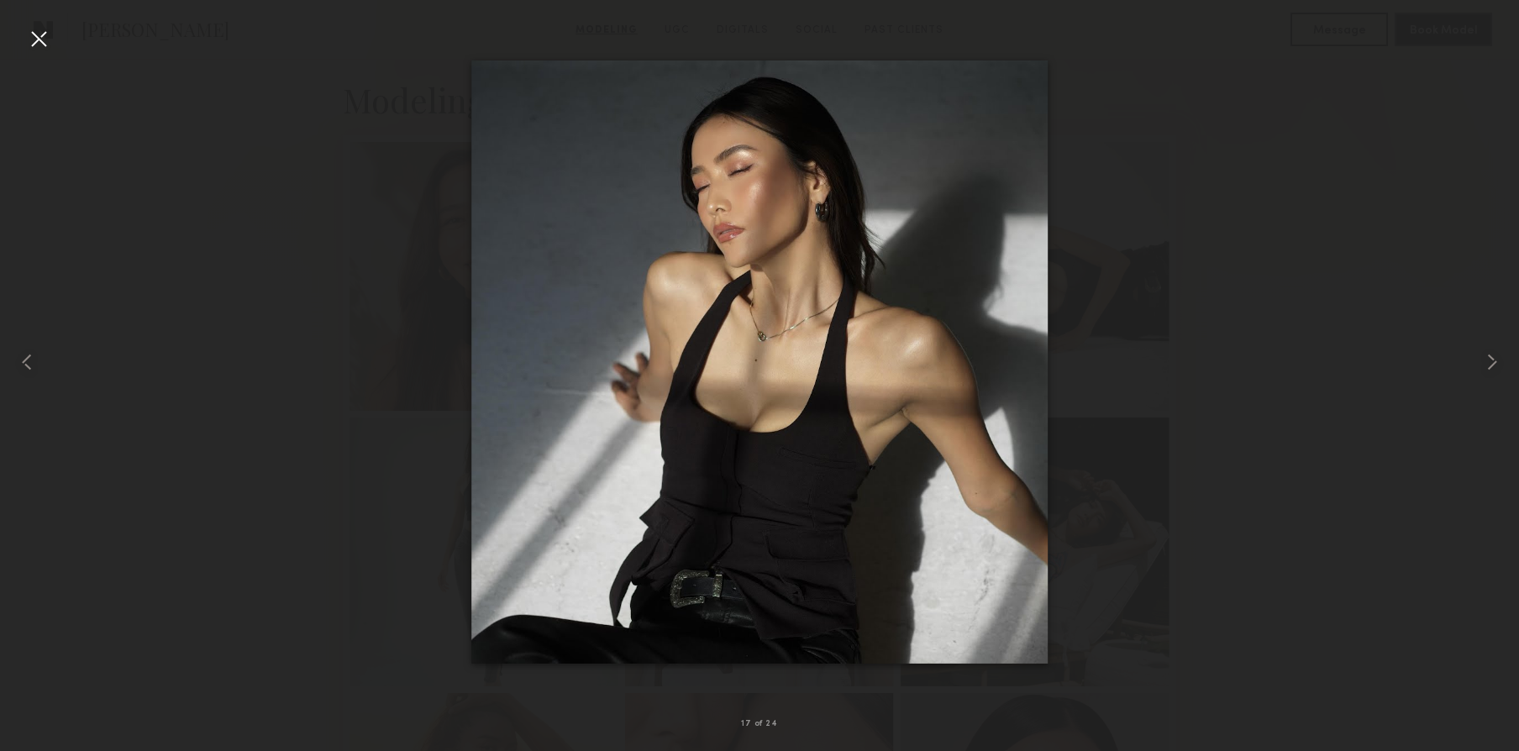
click at [37, 43] on div at bounding box center [38, 38] width 27 height 27
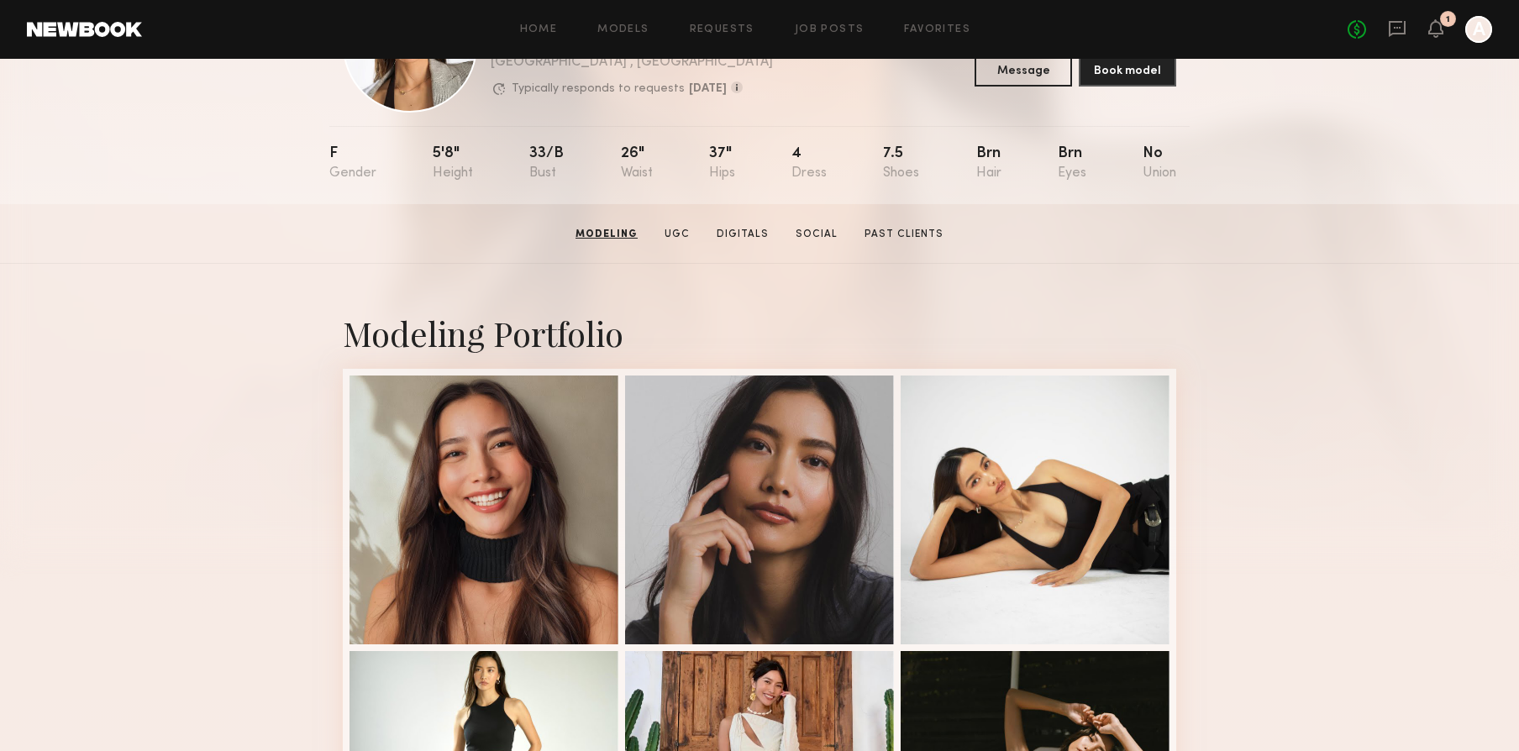
scroll to position [0, 0]
